Goal: Use online tool/utility: Utilize a website feature to perform a specific function

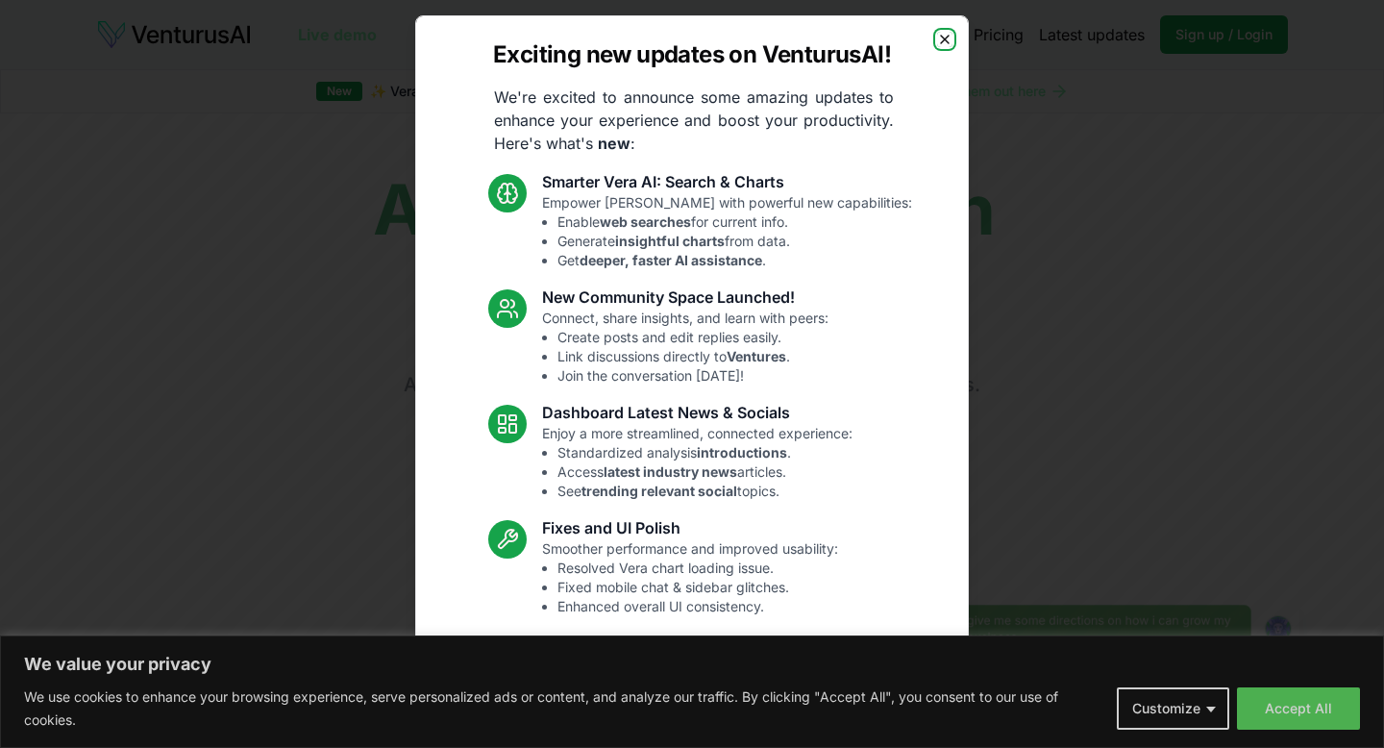
click at [945, 33] on icon "button" at bounding box center [944, 39] width 15 height 15
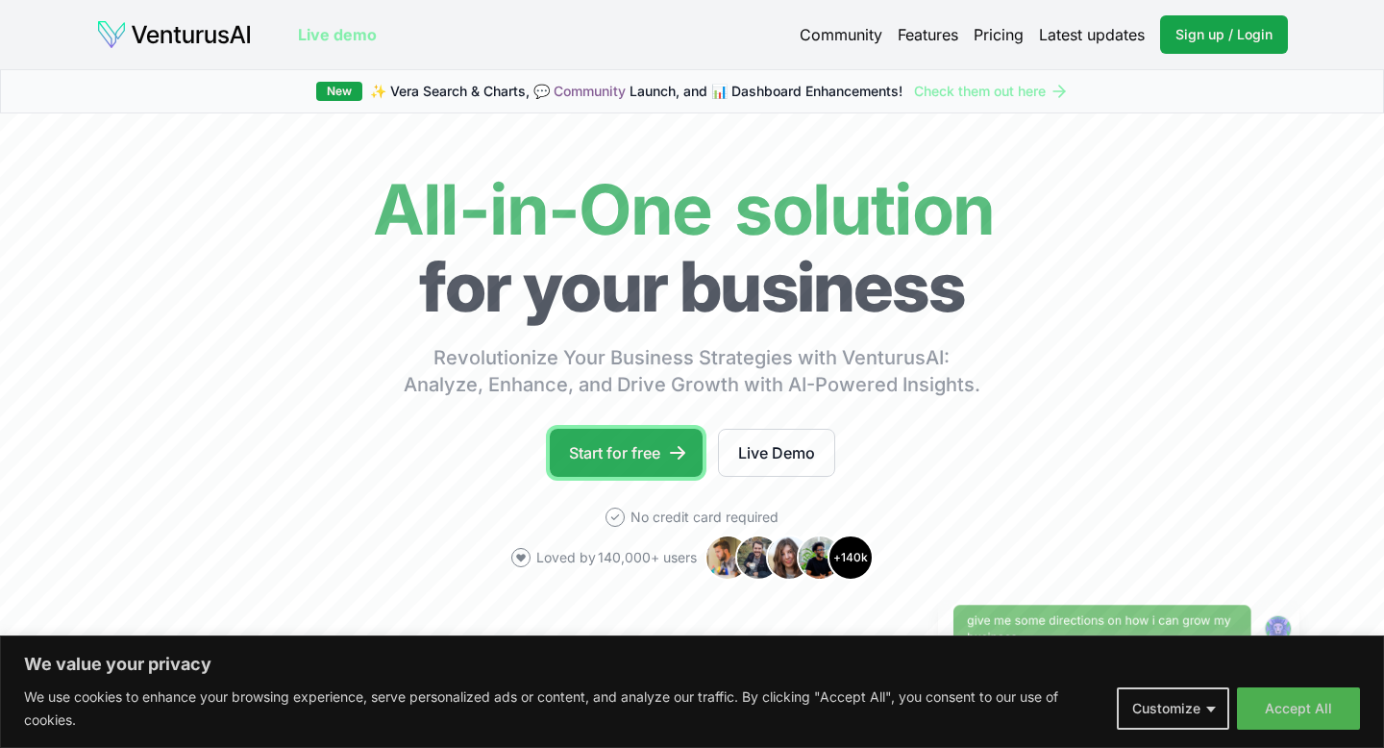
click at [658, 433] on link "Start for free" at bounding box center [626, 453] width 153 height 48
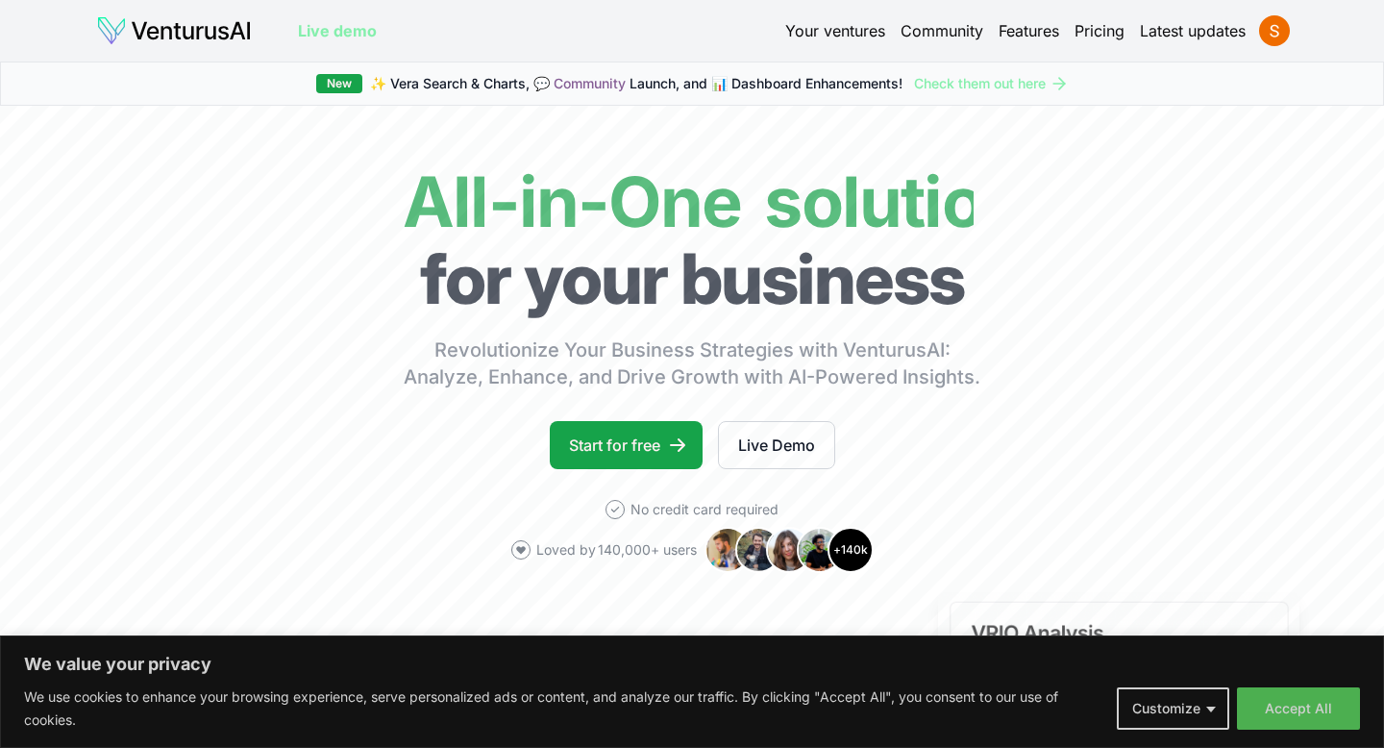
click at [1088, 21] on link "Pricing" at bounding box center [1100, 30] width 50 height 23
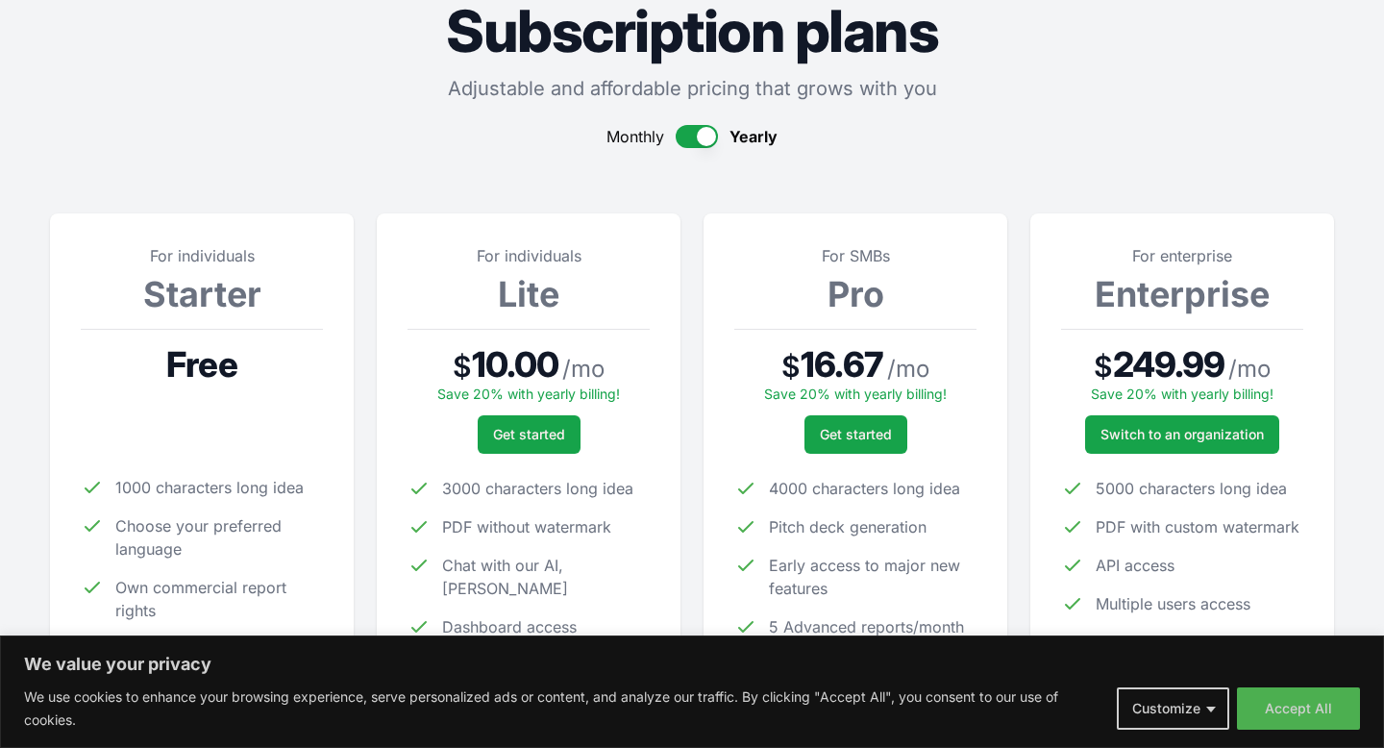
scroll to position [91, 0]
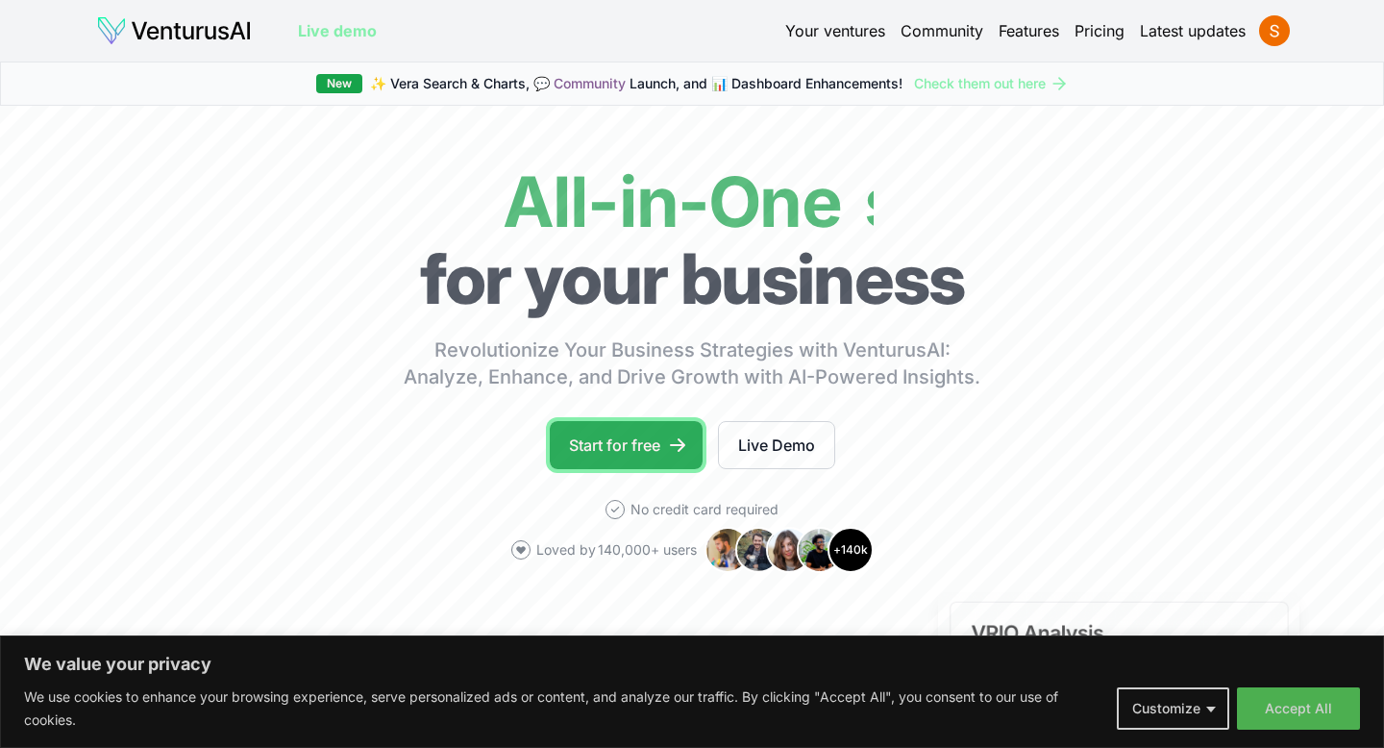
click at [614, 447] on link "Start for free" at bounding box center [626, 445] width 153 height 48
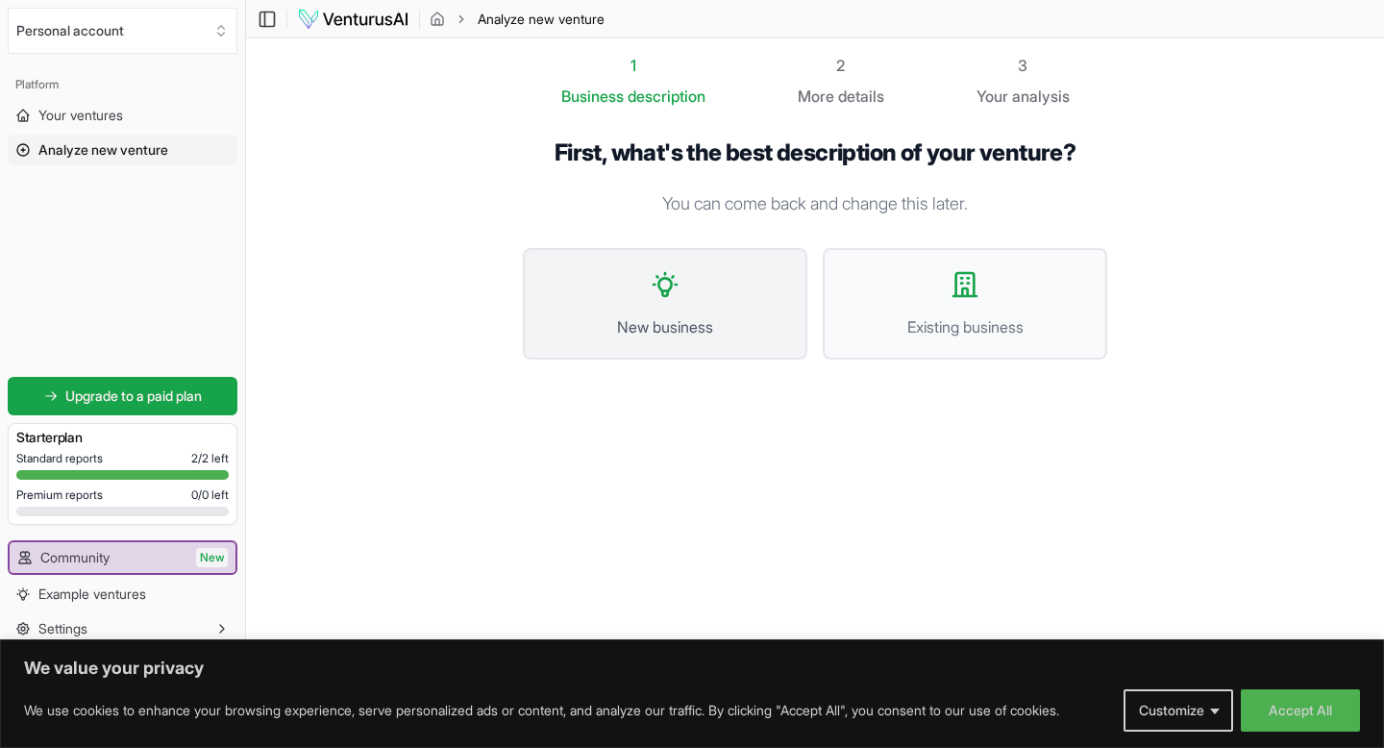
click at [663, 307] on button "New business" at bounding box center [665, 303] width 284 height 111
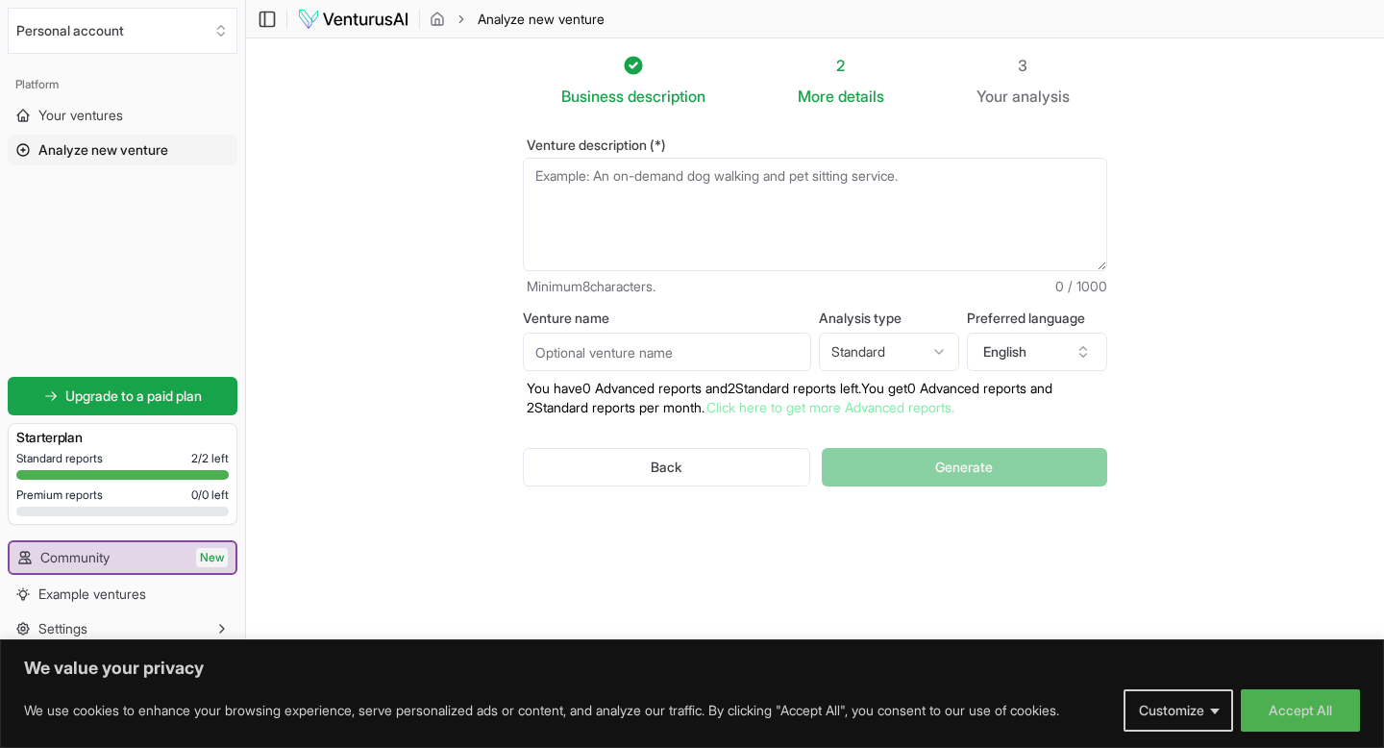
click at [602, 198] on textarea "Venture description (*)" at bounding box center [815, 214] width 584 height 113
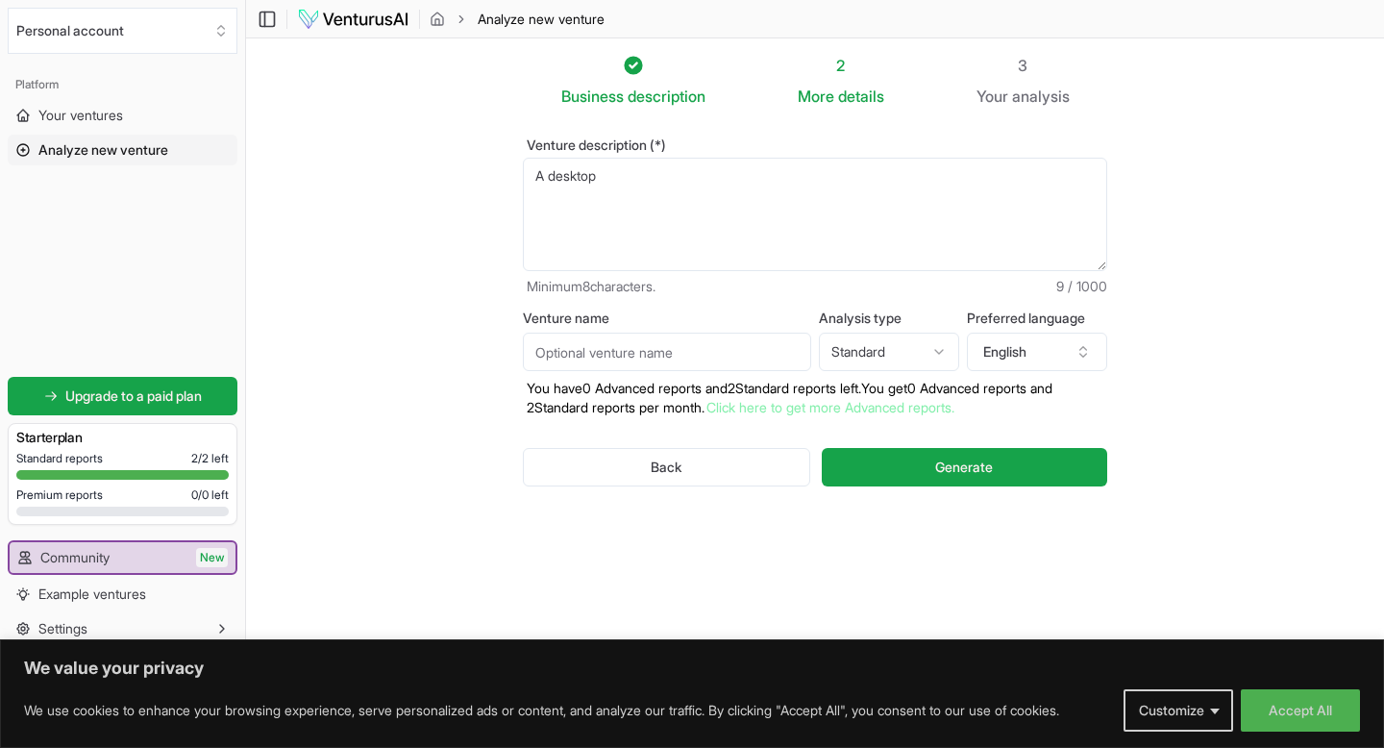
click at [805, 220] on textarea "A desktop" at bounding box center [815, 214] width 584 height 113
click at [639, 178] on textarea "A desktop" at bounding box center [815, 214] width 584 height 113
click at [795, 171] on textarea "A desktop" at bounding box center [815, 214] width 584 height 113
click at [605, 199] on textarea "A desktop" at bounding box center [815, 214] width 584 height 113
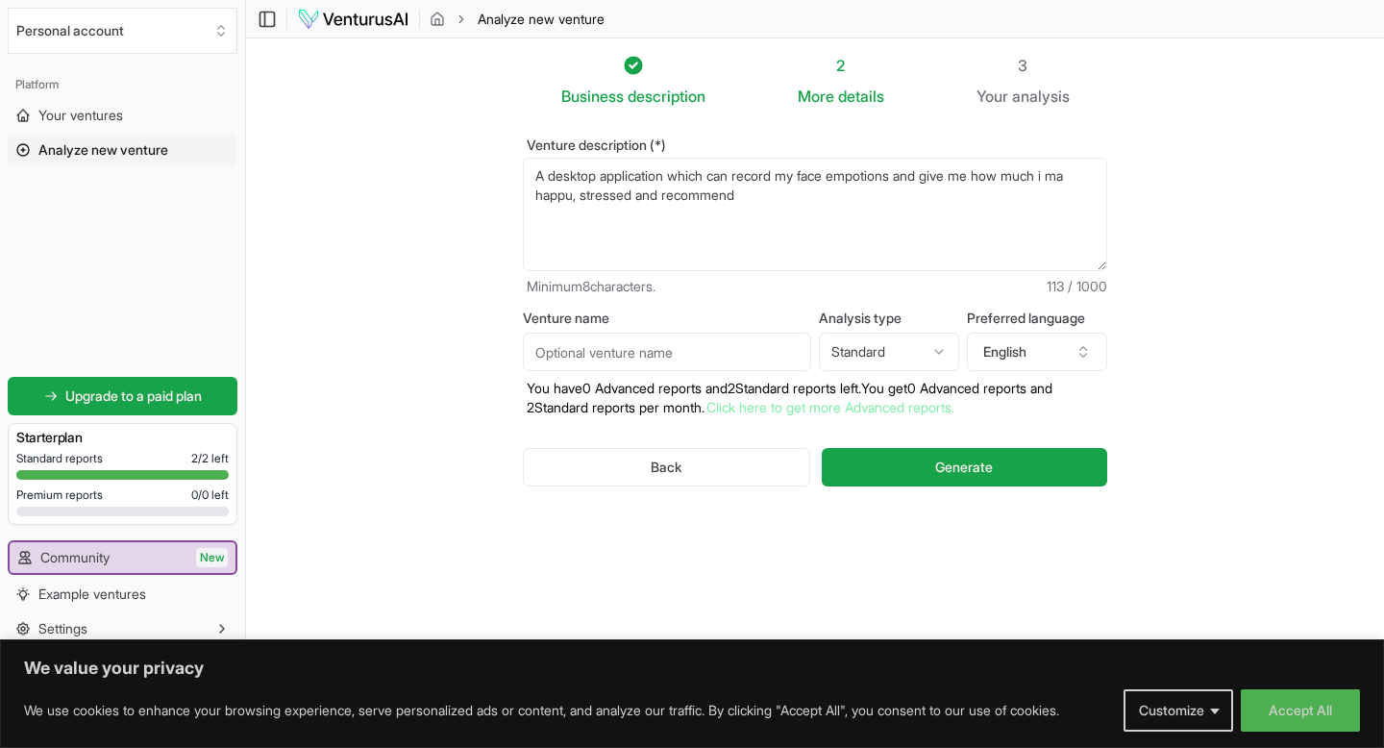
click at [558, 198] on textarea "A desktop" at bounding box center [815, 214] width 584 height 113
click at [769, 205] on textarea "A desktop" at bounding box center [815, 214] width 584 height 113
type textarea "A desktop application which can record my face empotions and give me how much i…"
click at [950, 466] on span "Generate" at bounding box center [964, 466] width 58 height 19
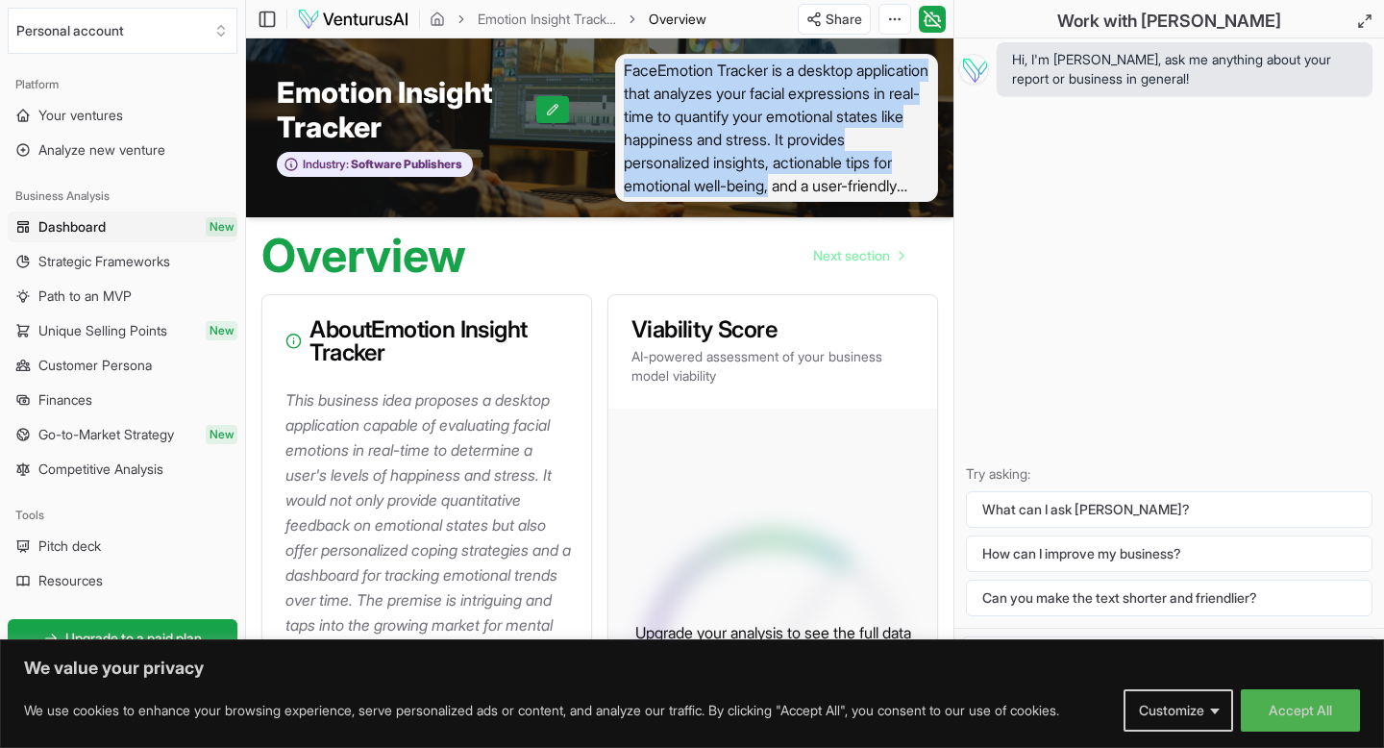
drag, startPoint x: 625, startPoint y: 70, endPoint x: 933, endPoint y: 184, distance: 328.7
click at [933, 184] on span "FaceEmotion Tracker is a desktop application that analyzes your facial expressi…" at bounding box center [776, 128] width 323 height 148
copy span "FaceEmotion Tracker is a desktop application that analyzes your facial expressi…"
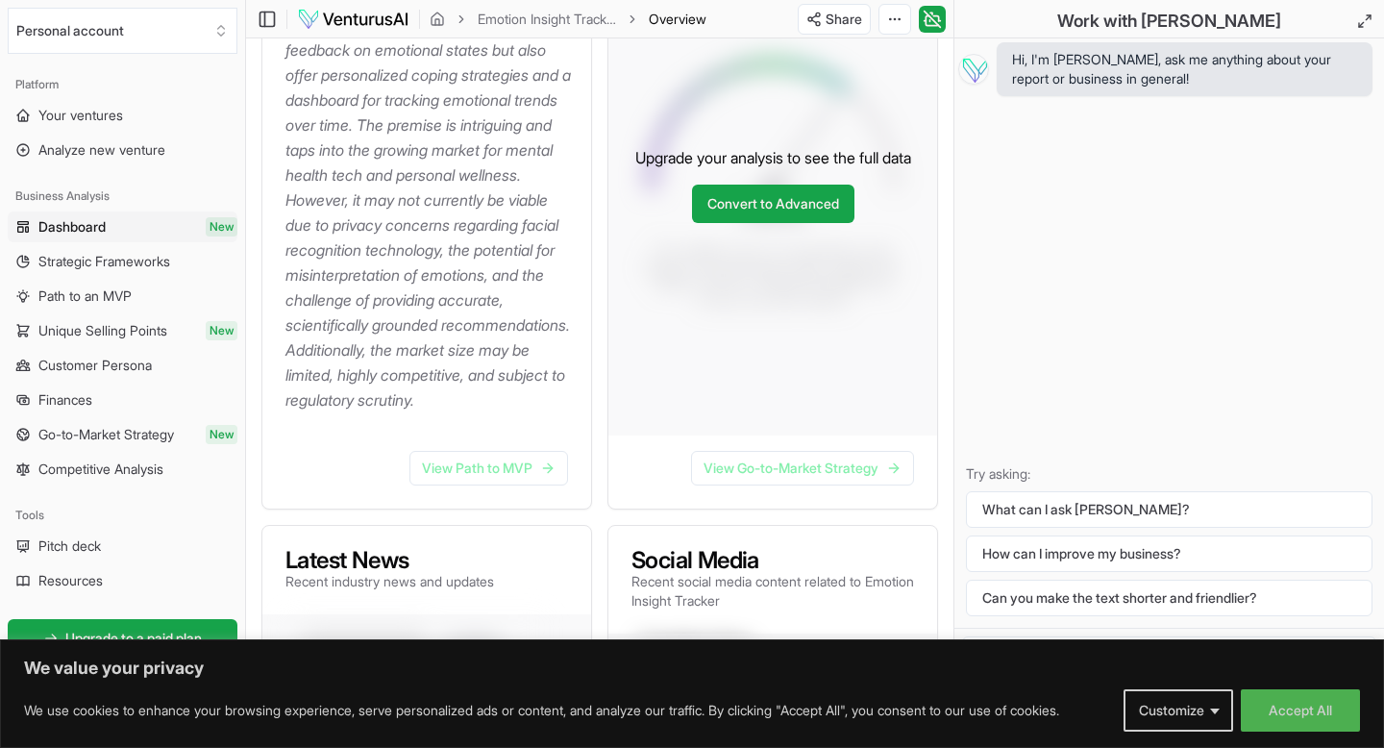
scroll to position [482, 0]
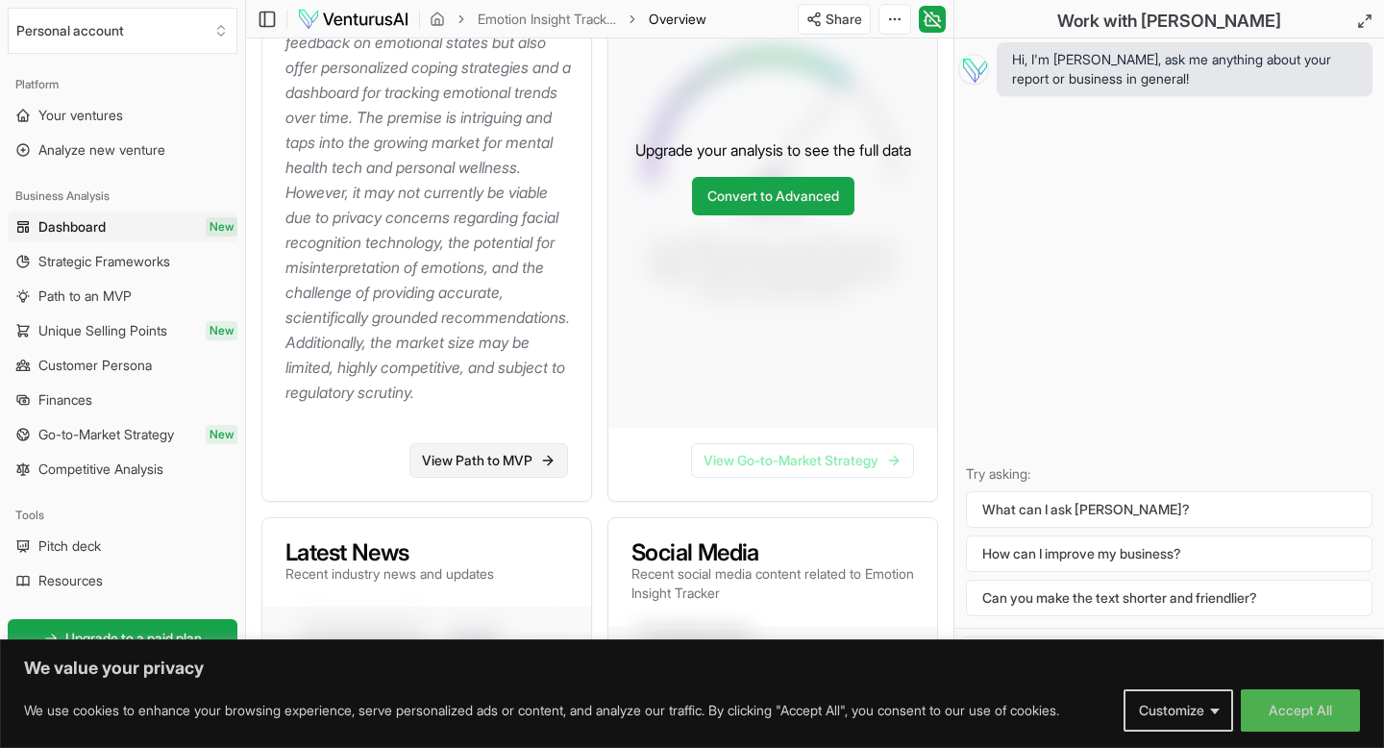
click at [499, 478] on link "View Path to MVP" at bounding box center [488, 460] width 159 height 35
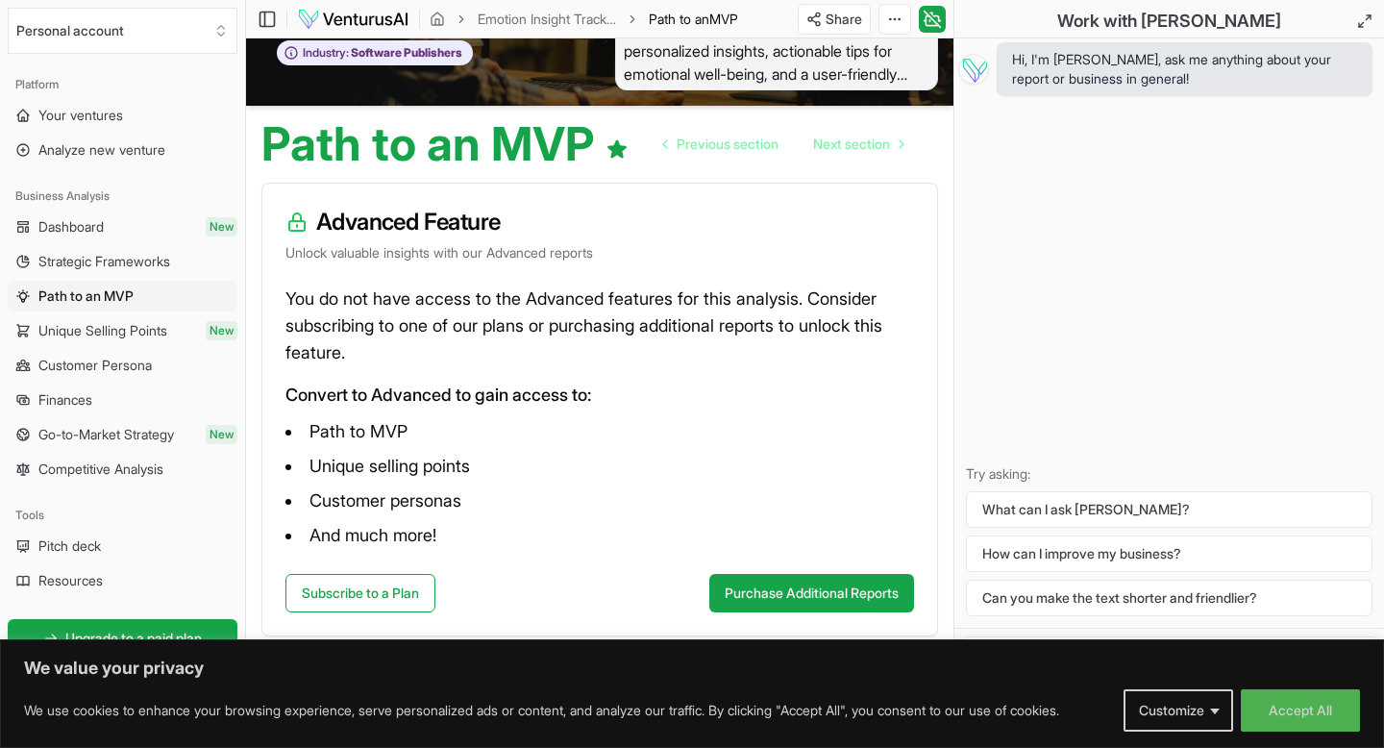
scroll to position [112, 0]
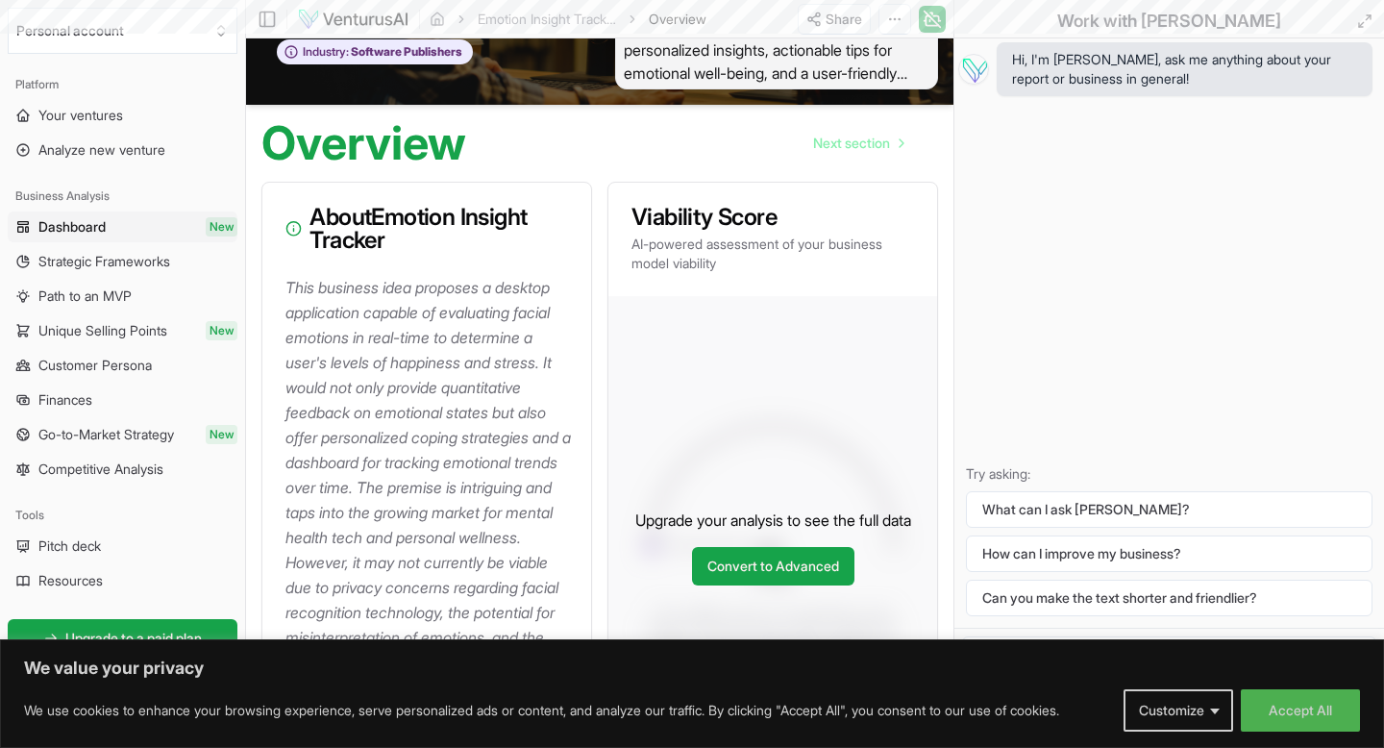
scroll to position [482, 0]
